Goal: Contribute content

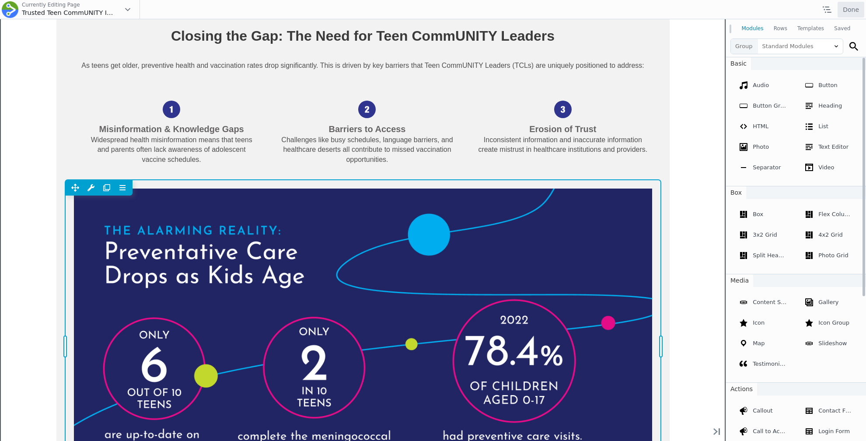
scroll to position [1270, 0]
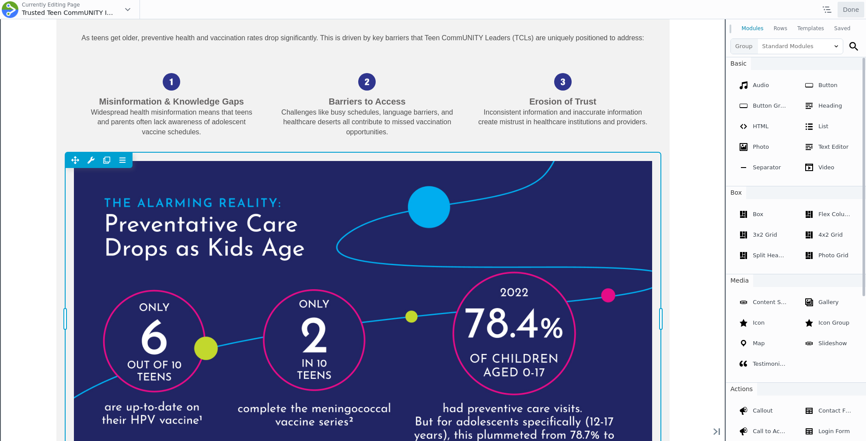
click at [355, 253] on div "Move Up Move Down Photo Settings Copy Photo Settings Paste Photo Settings Selec…" at bounding box center [362, 318] width 595 height 333
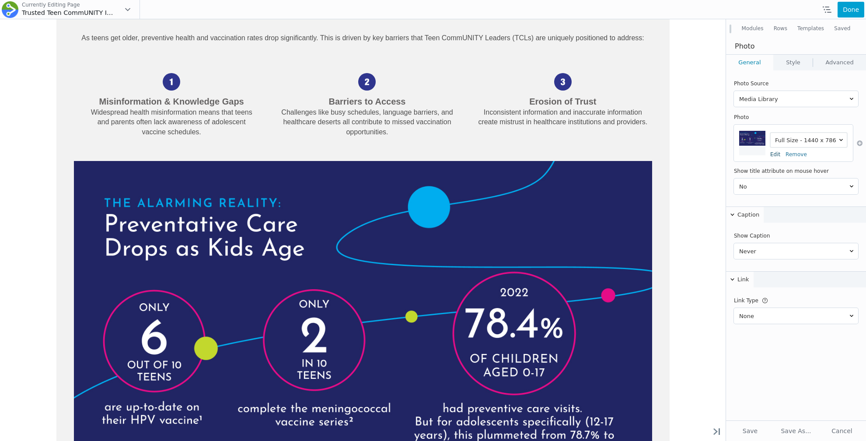
click at [774, 153] on link "Edit" at bounding box center [775, 154] width 10 height 6
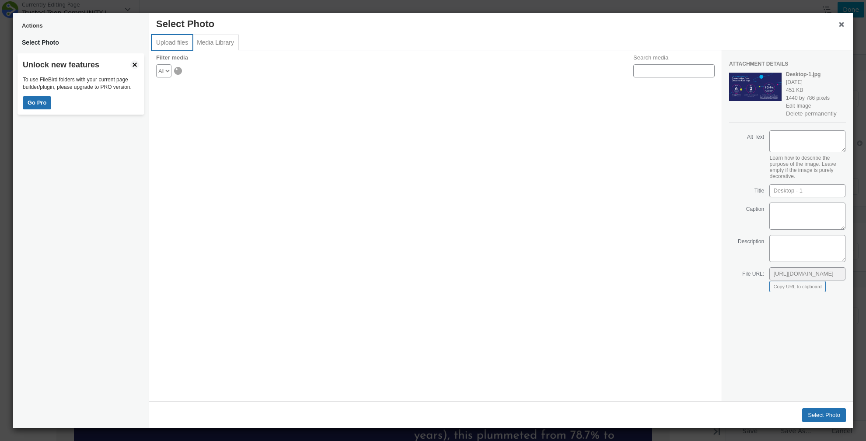
click at [172, 40] on button "Upload files" at bounding box center [172, 42] width 41 height 15
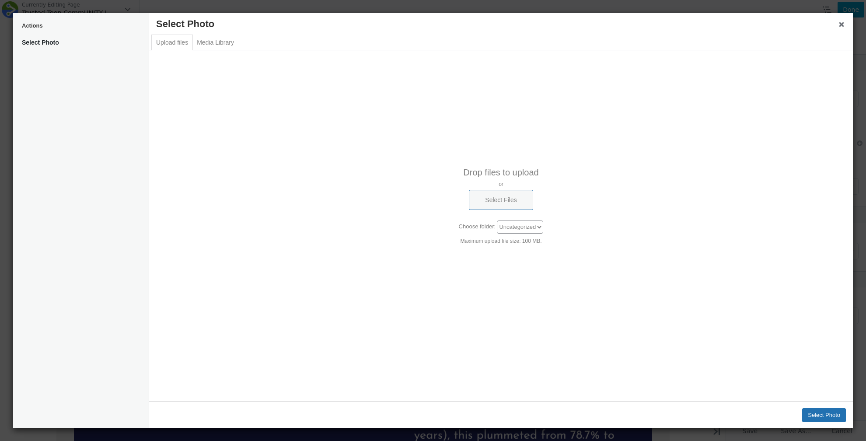
click at [515, 210] on div "Drop files to upload or Select Files Uploading / – Dismiss errors Choose folder…" at bounding box center [500, 205] width 703 height 99
click at [517, 202] on button "Select Files" at bounding box center [501, 200] width 64 height 20
type input "C:\fakepath\UNI-DIG-0000_Infographic_v2.pdf"
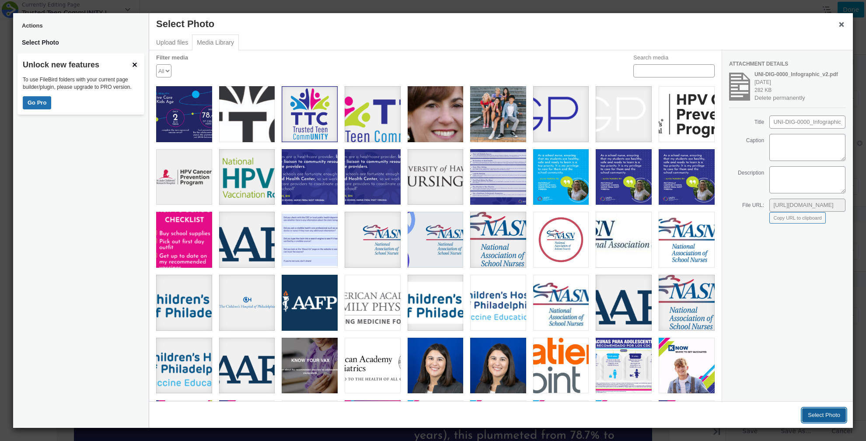
click at [827, 413] on button "Select Photo" at bounding box center [824, 415] width 44 height 14
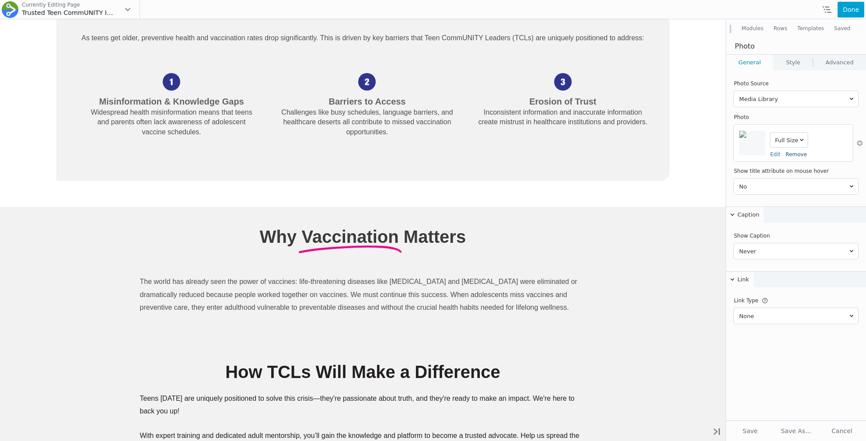
click at [786, 151] on link "Remove" at bounding box center [795, 154] width 21 height 6
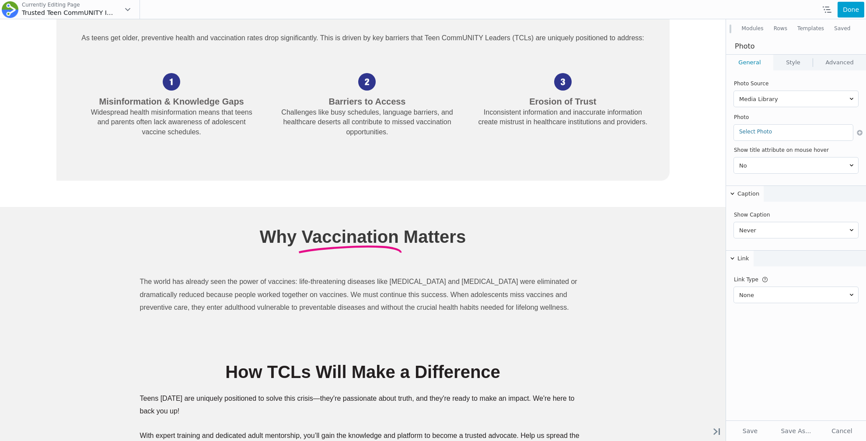
click at [767, 136] on div "Select Photo Desktop-1.jpg Edit Remove" at bounding box center [793, 133] width 119 height 16
click at [767, 129] on link "Select Photo" at bounding box center [793, 132] width 108 height 6
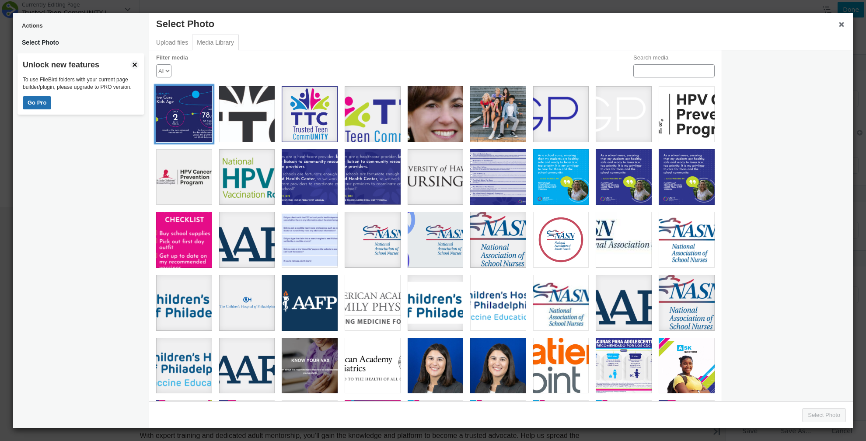
click at [158, 109] on div "Desktop - 1" at bounding box center [184, 114] width 56 height 56
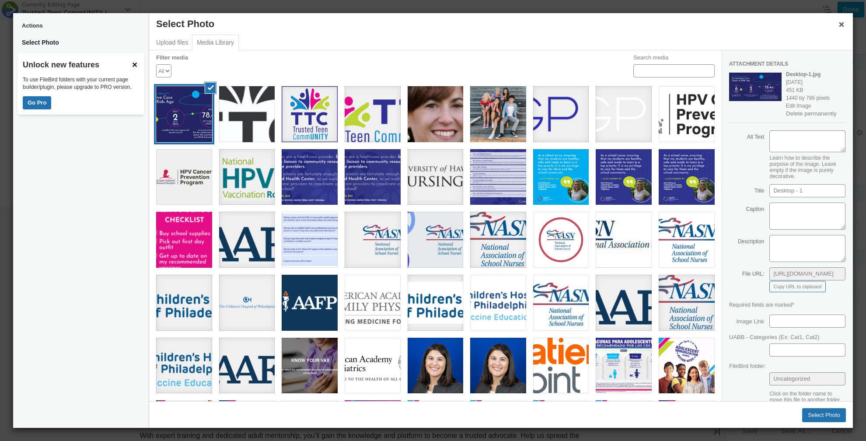
click at [829, 405] on div "Select Photo" at bounding box center [821, 411] width 48 height 21
click at [826, 414] on button "Select Photo" at bounding box center [824, 415] width 44 height 14
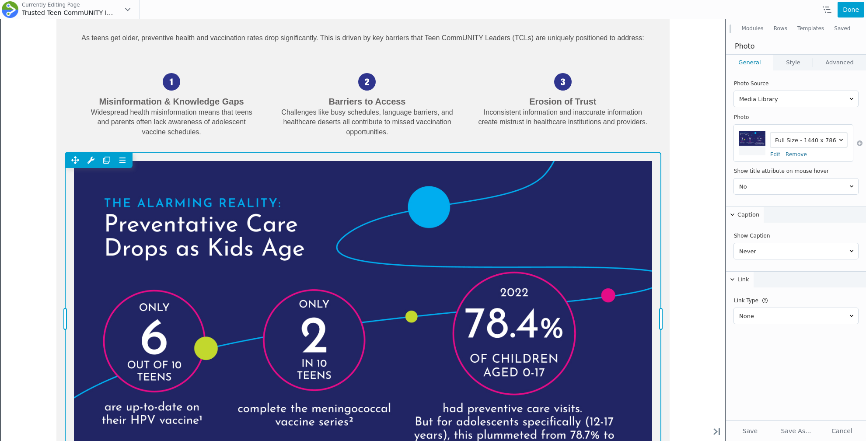
click at [563, 215] on div "Move Up Move Down Photo Settings Copy Photo Settings Paste Photo Settings Selec…" at bounding box center [362, 318] width 595 height 333
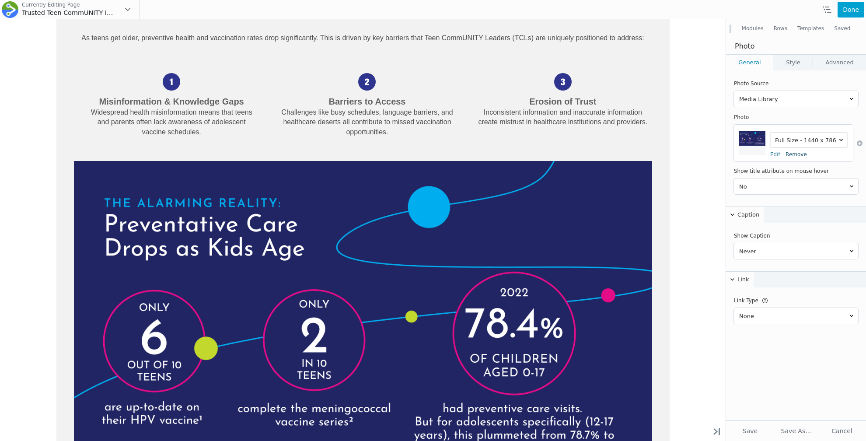
click at [789, 152] on link "Remove" at bounding box center [795, 154] width 21 height 6
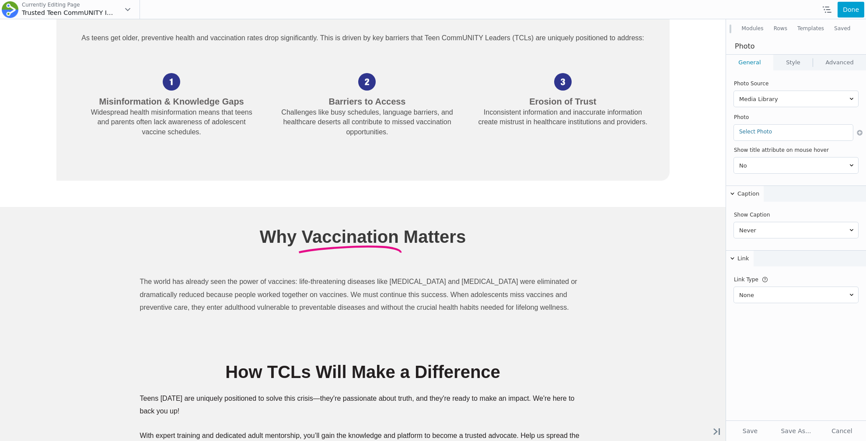
click at [746, 137] on div "Select Photo Desktop-1.jpg Edit Remove" at bounding box center [793, 133] width 119 height 16
click at [748, 130] on link "Select Photo" at bounding box center [793, 132] width 108 height 6
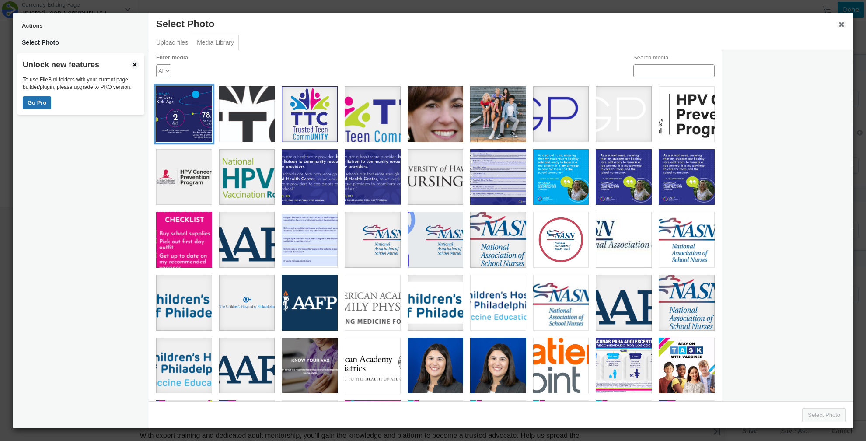
click at [184, 105] on div "Desktop - 1" at bounding box center [184, 114] width 56 height 56
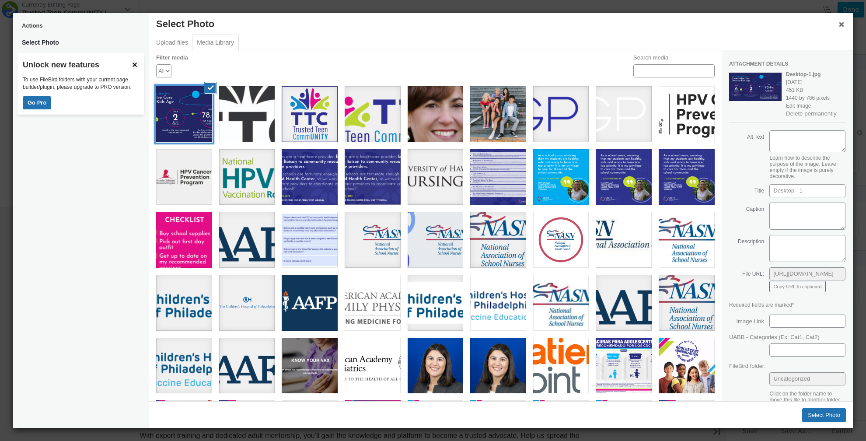
click at [180, 104] on div "Desktop - 1" at bounding box center [184, 114] width 56 height 56
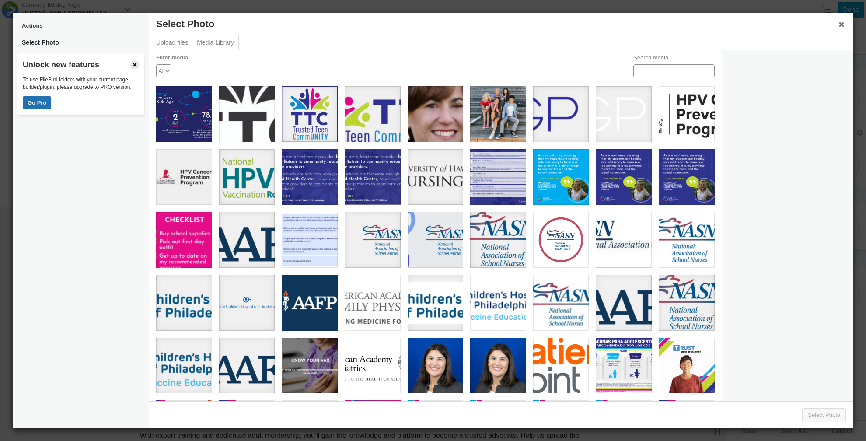
click at [136, 64] on span "button" at bounding box center [134, 64] width 9 height 9
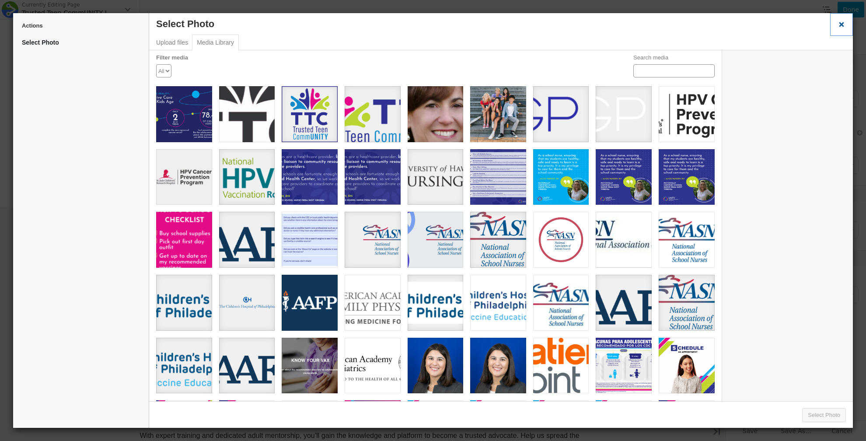
click at [840, 19] on button "Close dialog" at bounding box center [841, 24] width 23 height 23
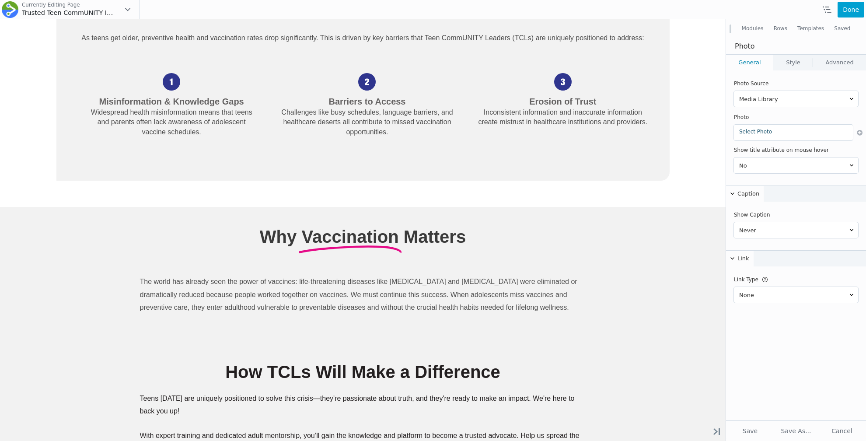
click at [755, 130] on link "Select Photo" at bounding box center [793, 132] width 108 height 6
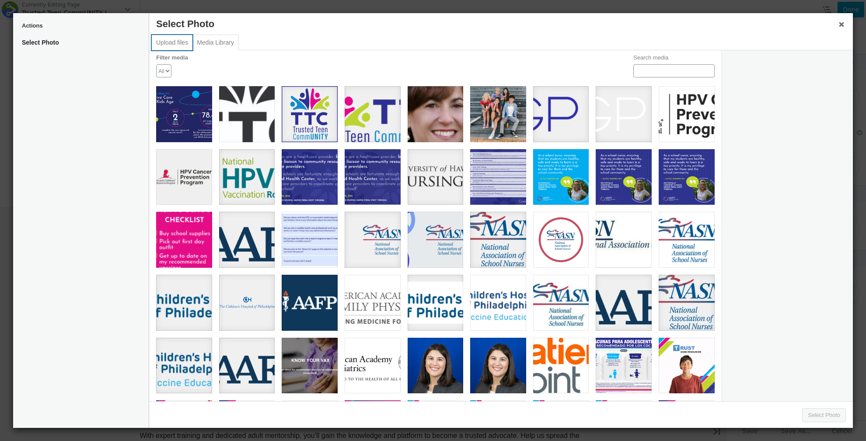
click at [165, 42] on button "Upload files" at bounding box center [172, 42] width 41 height 15
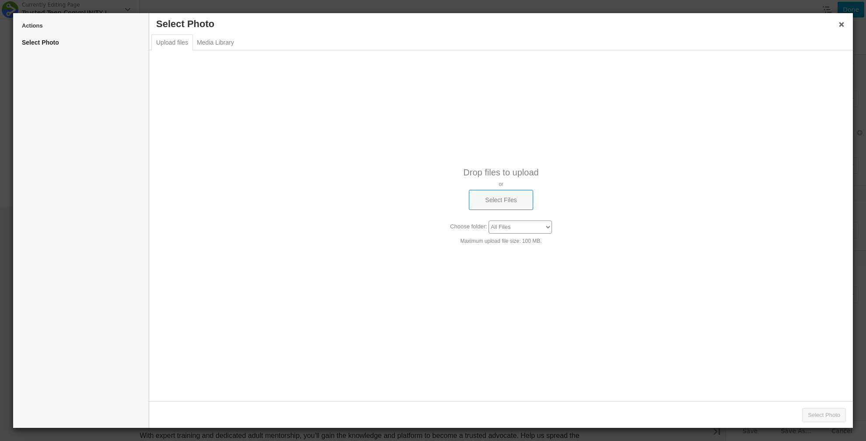
click at [456, 181] on p "or" at bounding box center [500, 184] width 703 height 6
click at [477, 191] on button "Select Files" at bounding box center [501, 200] width 64 height 20
type input "C:\fakepath\Desktop - 1.jpg"
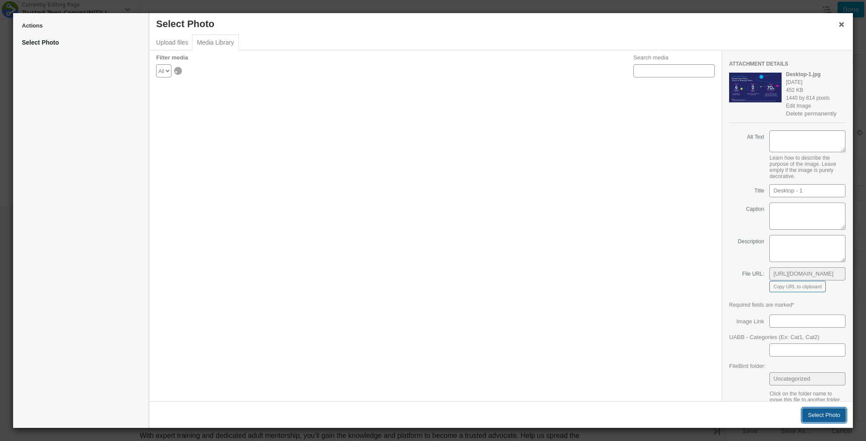
click at [825, 417] on button "Select Photo" at bounding box center [824, 415] width 44 height 14
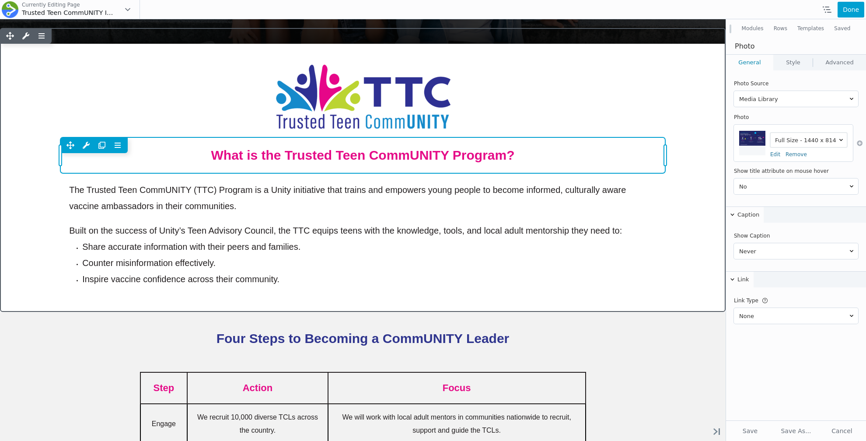
scroll to position [310, 0]
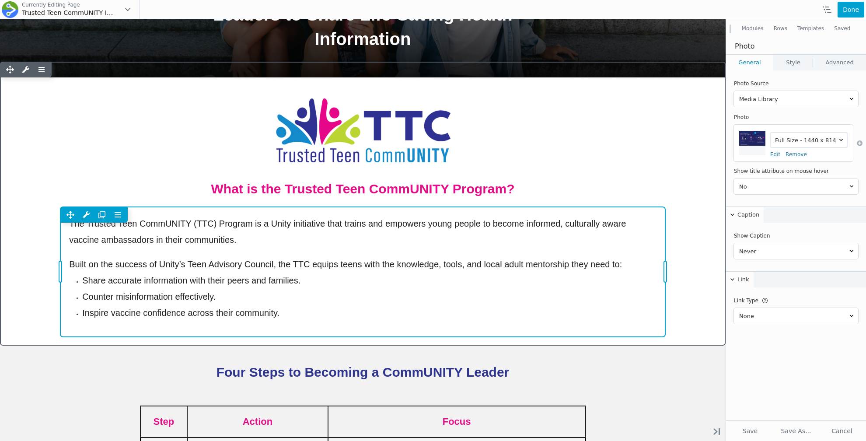
click at [627, 264] on div "Move Up Move Down Text Editor Settings Copy Text Editor Settings Paste Text Edi…" at bounding box center [362, 271] width 605 height 129
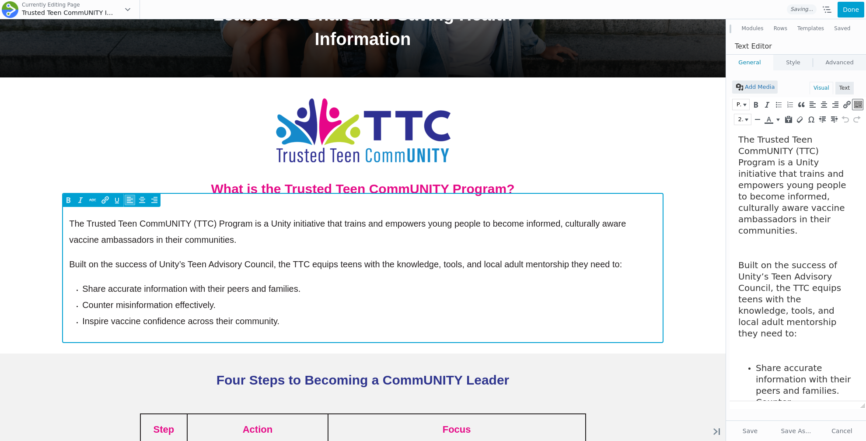
scroll to position [0, 0]
click at [634, 265] on p "Built on the success of Unity’s Teen Advisory Council, the TTC equips teens wit…" at bounding box center [362, 264] width 587 height 16
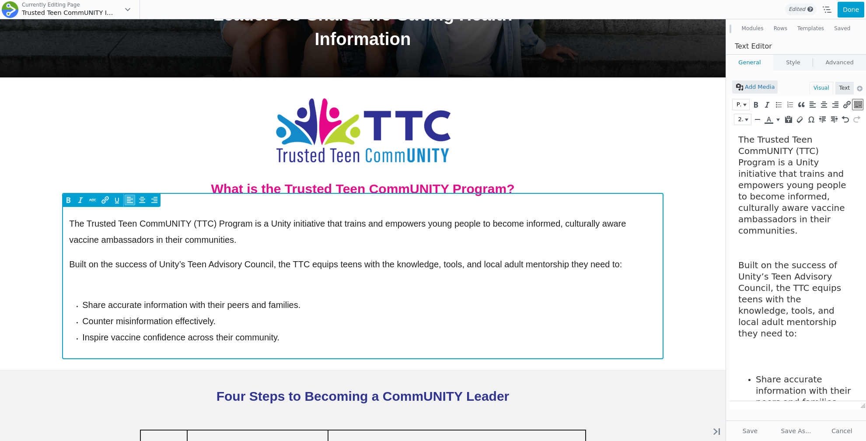
click at [412, 278] on p "Built on the success of Unity’s Teen Advisory Council, the TTC equips teens wit…" at bounding box center [362, 272] width 587 height 32
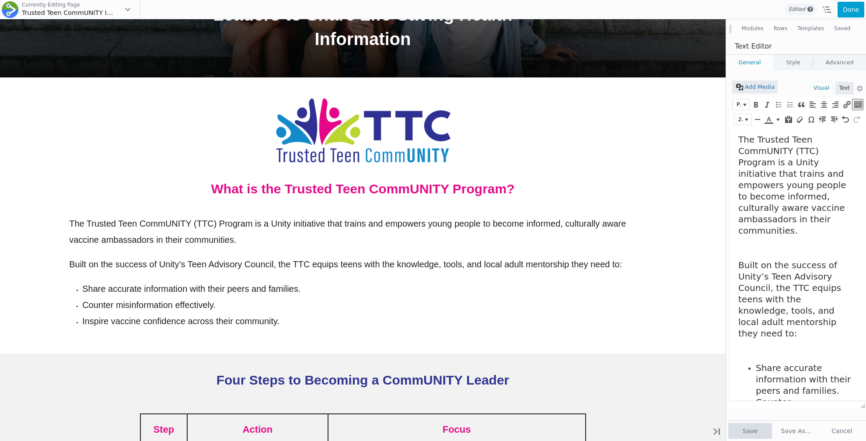
click at [747, 425] on button "Save" at bounding box center [750, 431] width 44 height 16
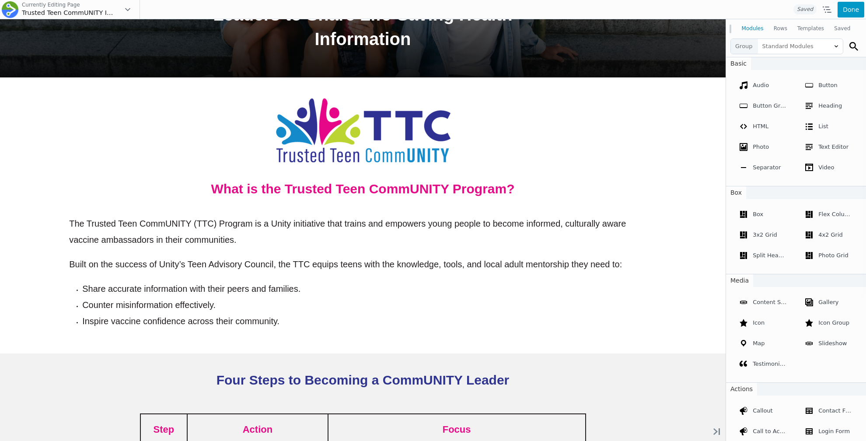
click at [853, 13] on button "Done" at bounding box center [850, 10] width 27 height 16
click at [820, 9] on span "Publish" at bounding box center [815, 10] width 32 height 16
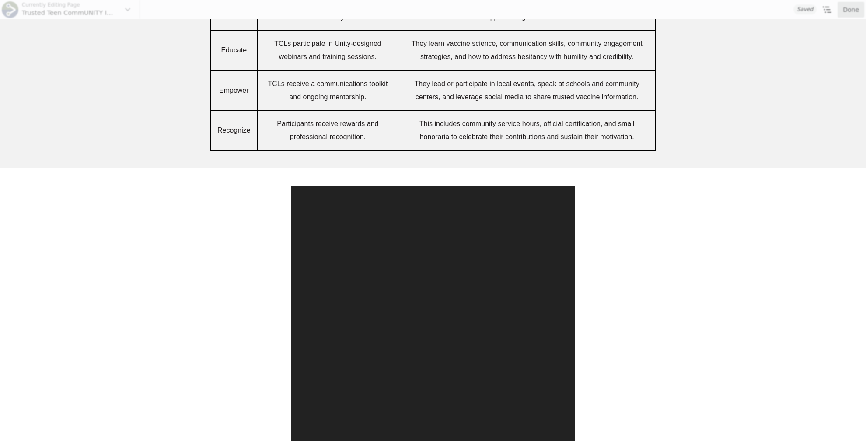
scroll to position [792, 0]
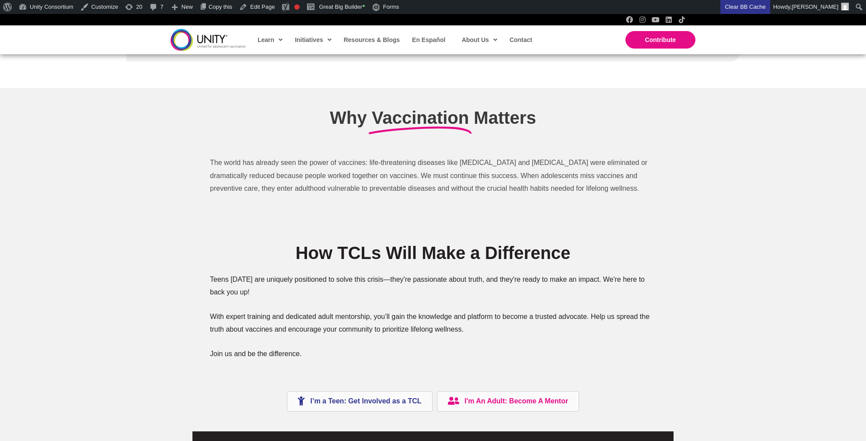
scroll to position [1795, 0]
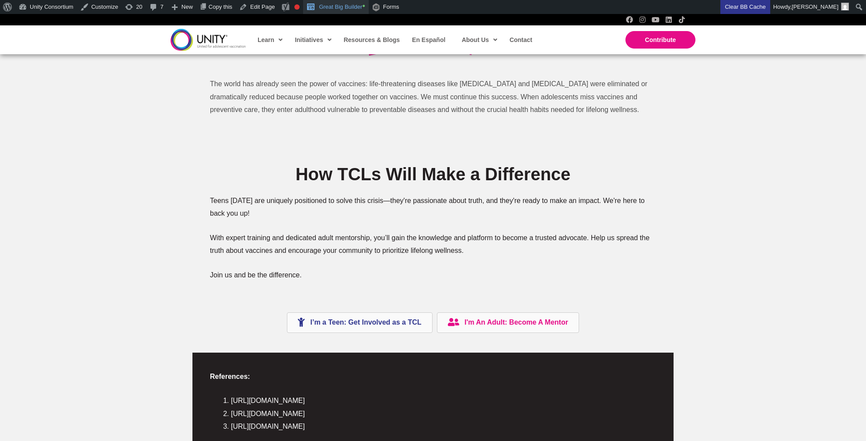
click at [354, 4] on link "Great Big Builder •" at bounding box center [335, 7] width 65 height 14
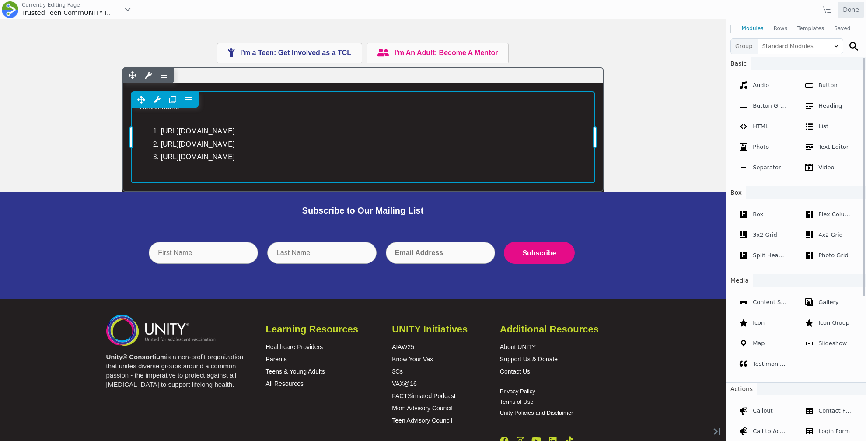
scroll to position [1988, 0]
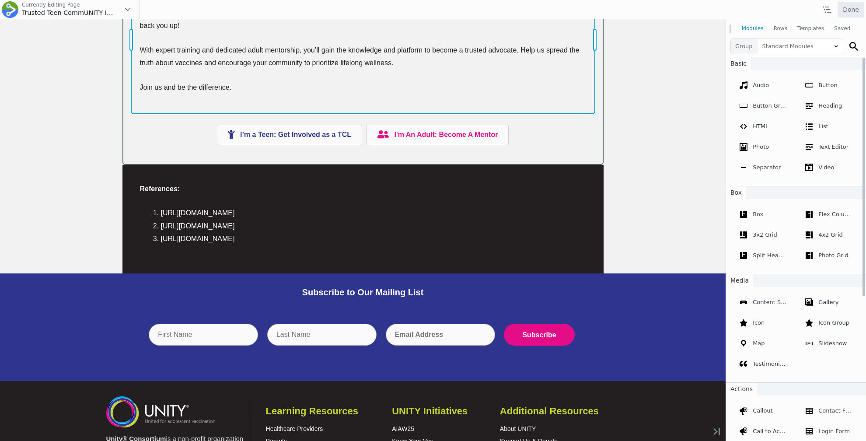
click at [201, 82] on div "Move Up Move Down Text Editor Settings Copy Text Editor Settings Paste Text Edi…" at bounding box center [362, 39] width 463 height 147
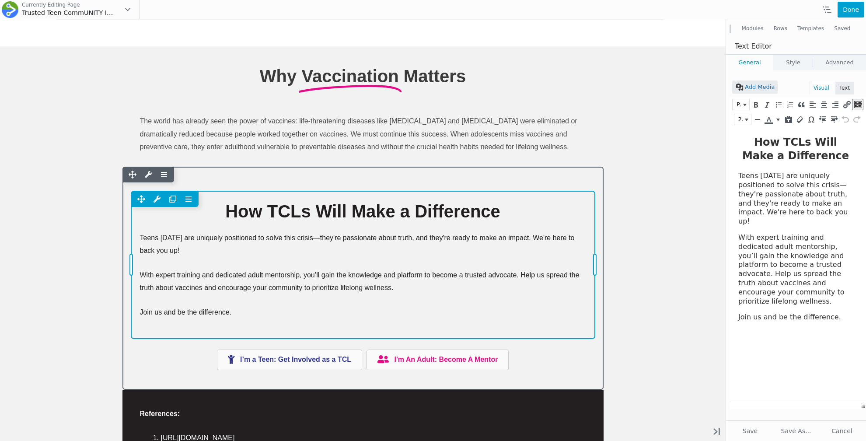
scroll to position [1765, 0]
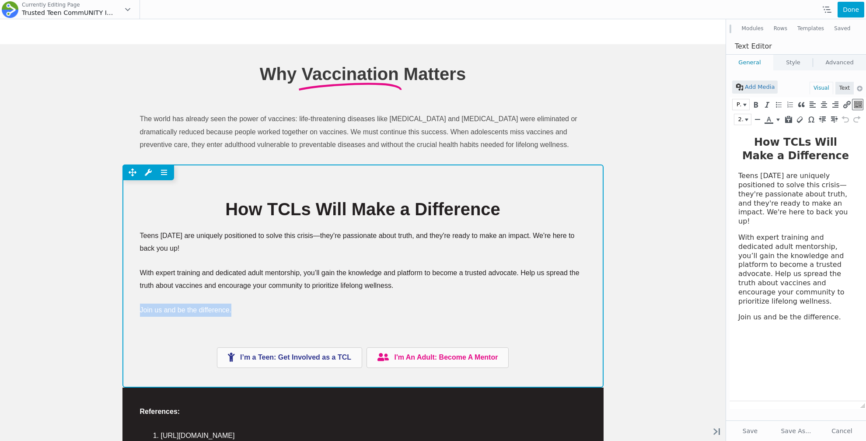
drag, startPoint x: 240, startPoint y: 307, endPoint x: 125, endPoint y: 306, distance: 115.4
click at [125, 306] on div "How TCLs Will Make a Difference Teens [DATE] are uniquely positioned to solve t…" at bounding box center [362, 283] width 481 height 207
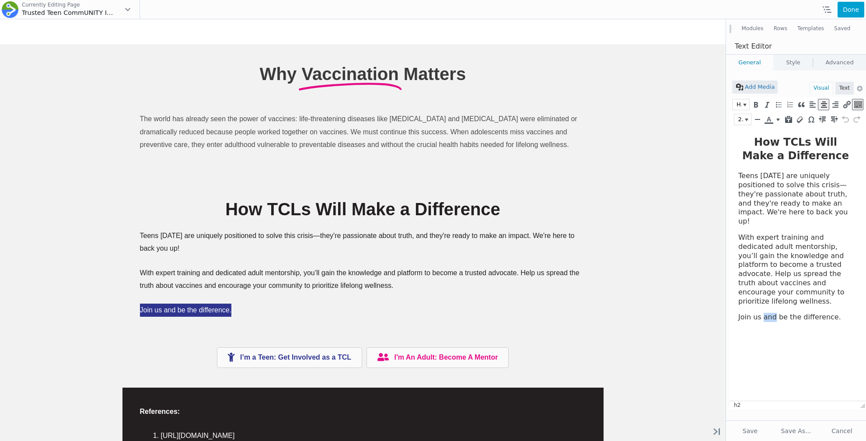
click at [772, 313] on p "Join us and be the difference." at bounding box center [795, 317] width 115 height 9
click at [822, 103] on icon "Align center (⌃⌥C)" at bounding box center [823, 104] width 8 height 9
click at [760, 329] on html "How TCLs Will Make a Difference Teens [DATE] are uniquely positioned to solve t…" at bounding box center [797, 228] width 136 height 202
click at [849, 7] on button "Done" at bounding box center [850, 10] width 27 height 16
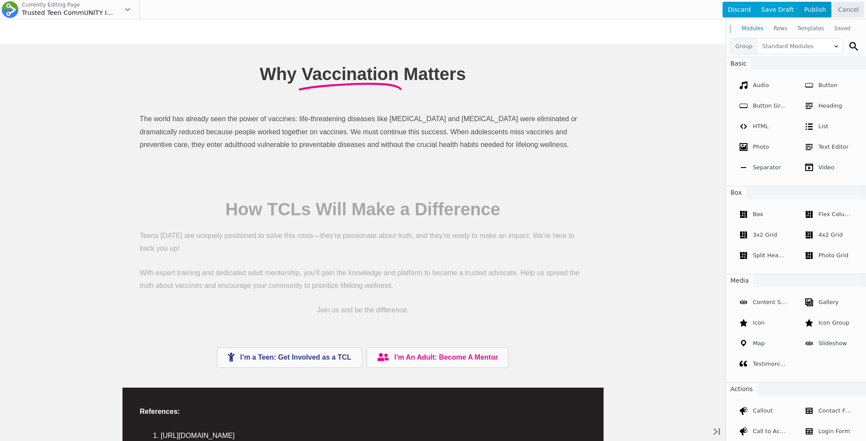
click at [820, 11] on span "Publish" at bounding box center [815, 10] width 32 height 16
